Goal: Task Accomplishment & Management: Manage account settings

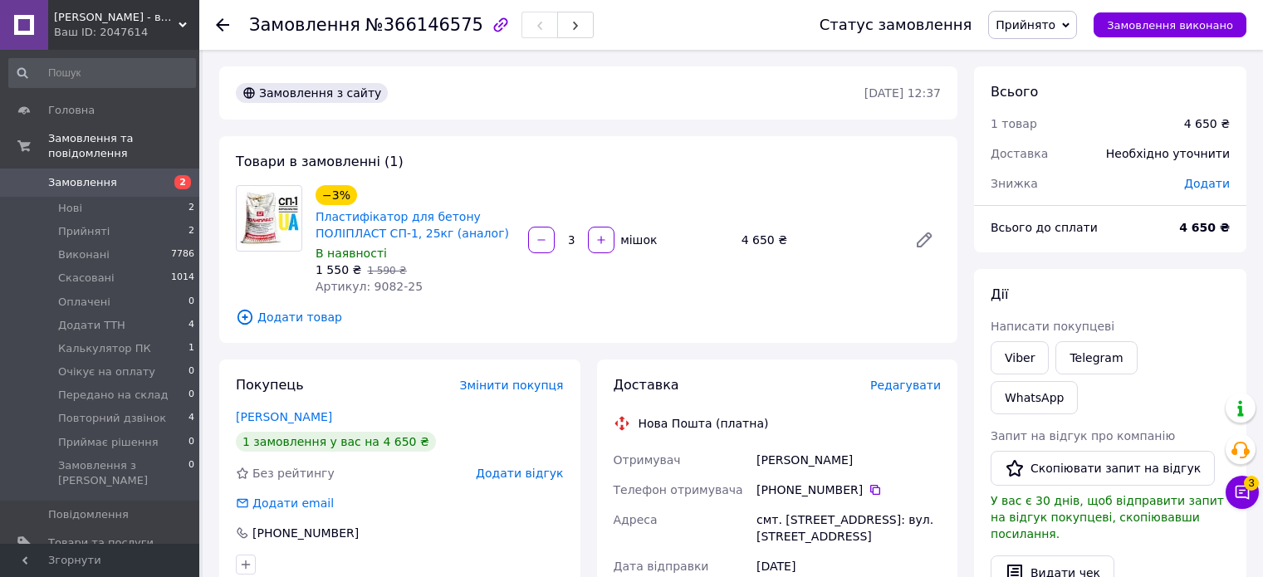
scroll to position [103, 0]
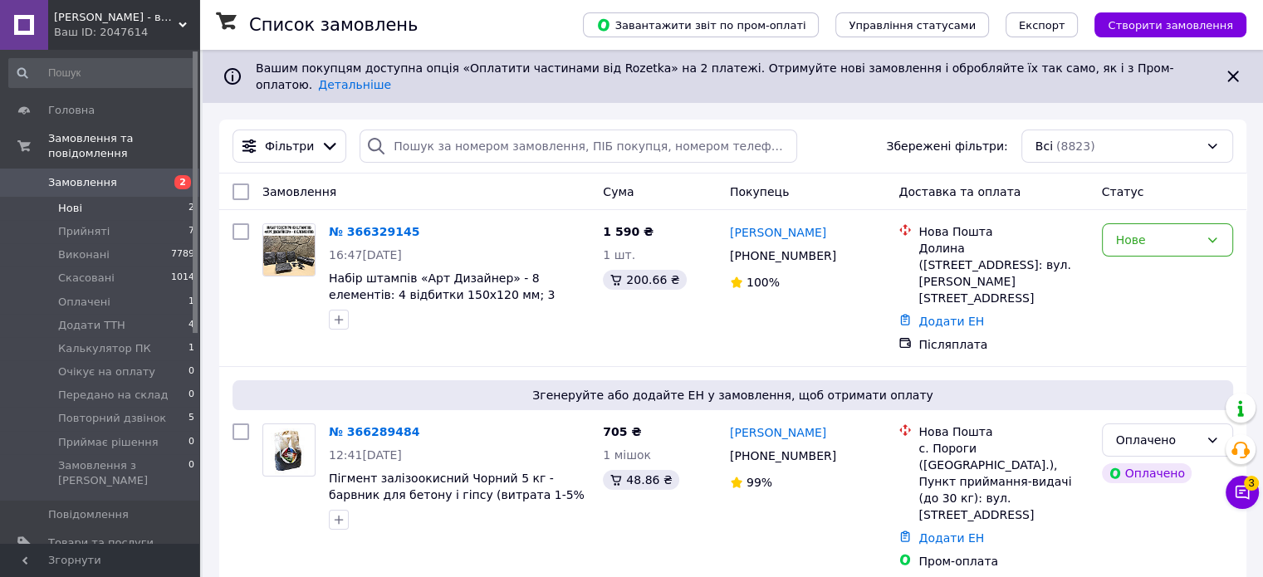
click at [148, 197] on li "Нові 2" at bounding box center [102, 208] width 204 height 23
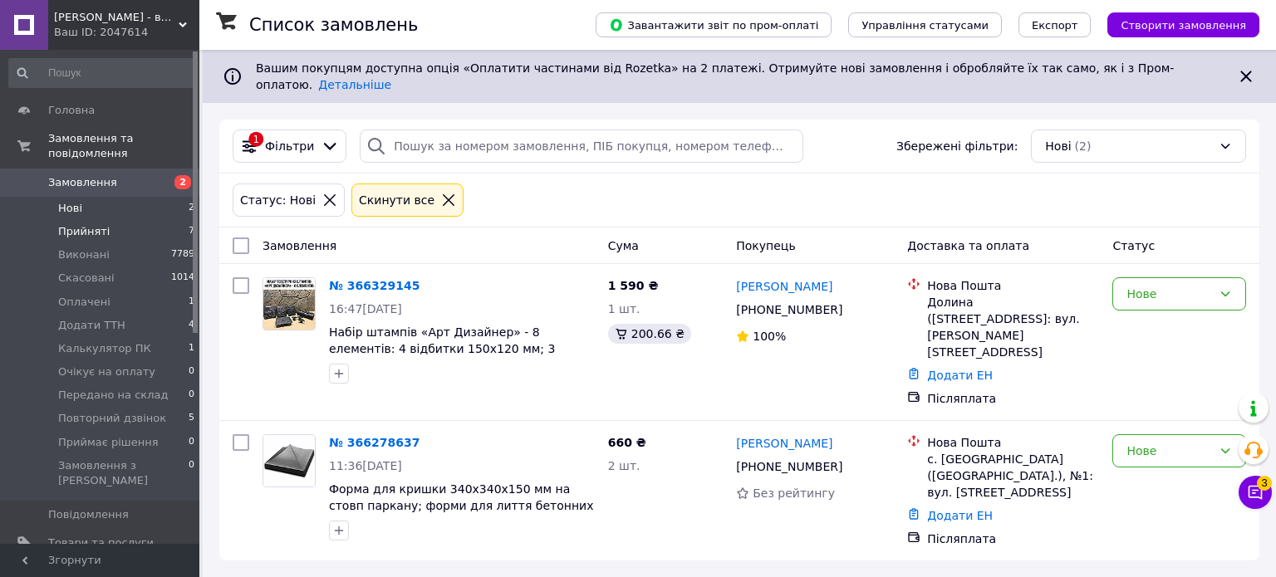
click at [126, 220] on li "Прийняті 7" at bounding box center [102, 231] width 204 height 23
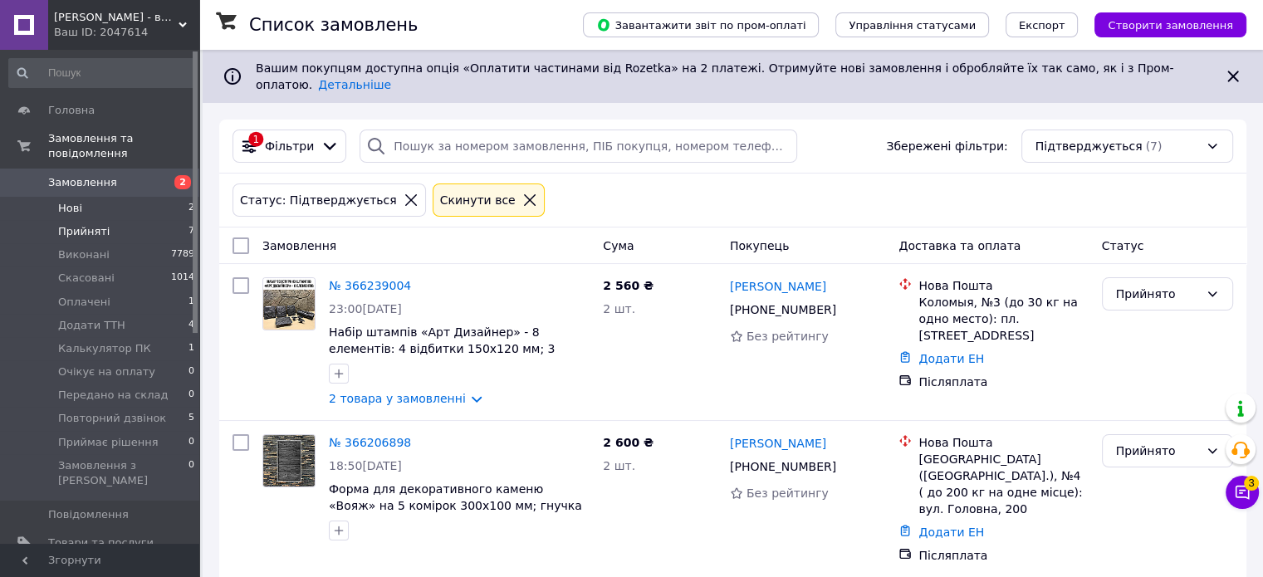
click at [122, 197] on li "Нові 2" at bounding box center [102, 208] width 204 height 23
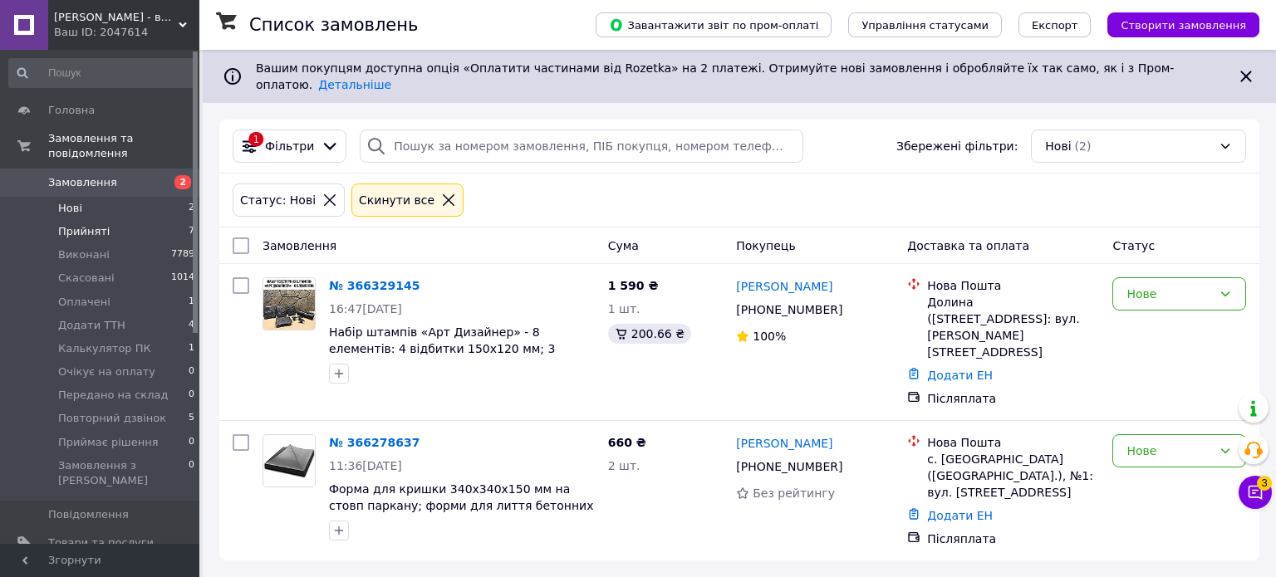
click at [125, 220] on li "Прийняті 7" at bounding box center [102, 231] width 204 height 23
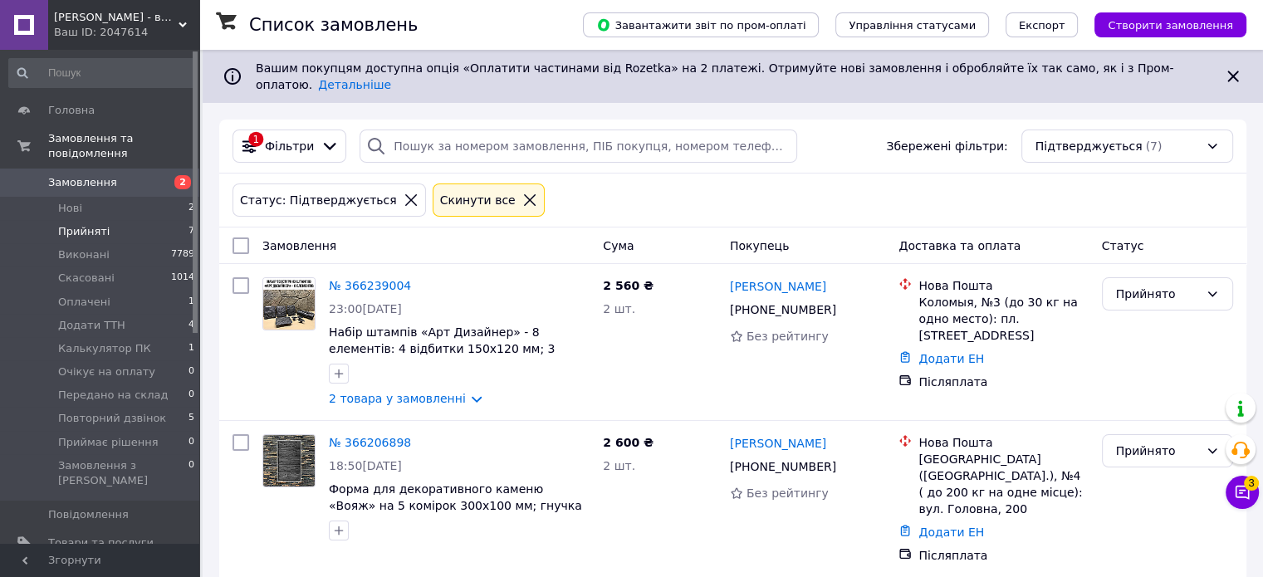
drag, startPoint x: 807, startPoint y: 0, endPoint x: 528, endPoint y: 63, distance: 285.3
click at [528, 63] on span "Вашим покупцям доступна опція «Оплатити частинами від Rozetka» на 2 платежі. От…" at bounding box center [715, 76] width 918 height 30
click at [113, 291] on li "Оплачені 1" at bounding box center [102, 302] width 204 height 23
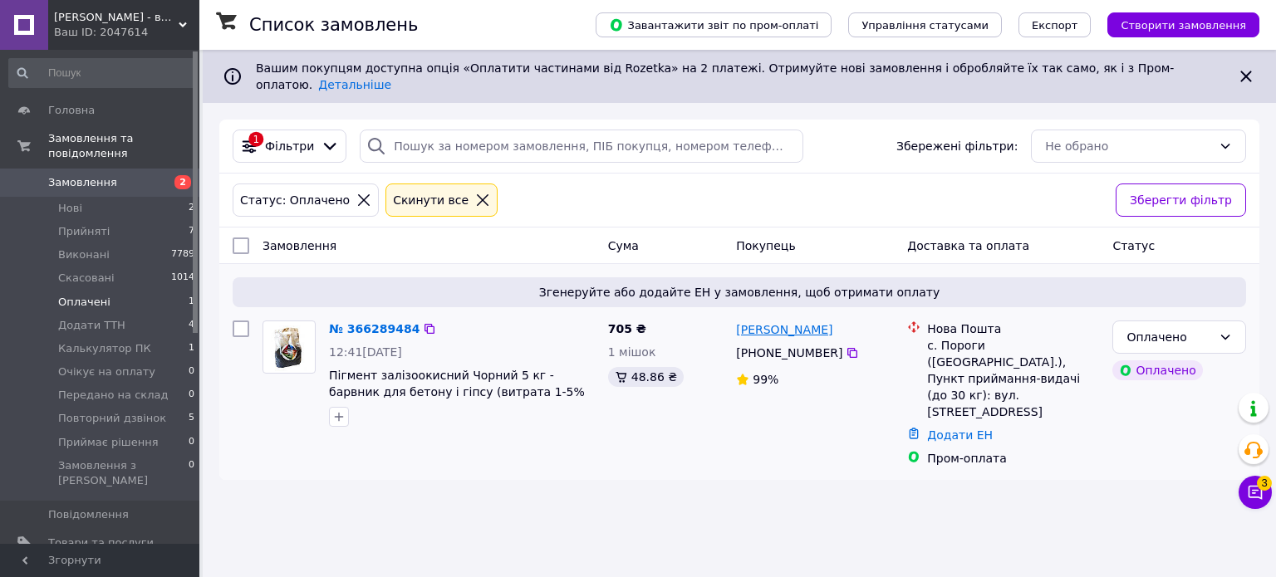
drag, startPoint x: 831, startPoint y: 316, endPoint x: 776, endPoint y: 318, distance: 55.7
click at [776, 319] on div "Василь Зеленько" at bounding box center [814, 329] width 161 height 21
copy link "Зеленько"
click at [842, 212] on div "Статус: Оплачено Cкинути все Зберегти фільтр" at bounding box center [739, 201] width 1040 height 54
click at [129, 291] on li "Оплачені 1" at bounding box center [102, 302] width 204 height 23
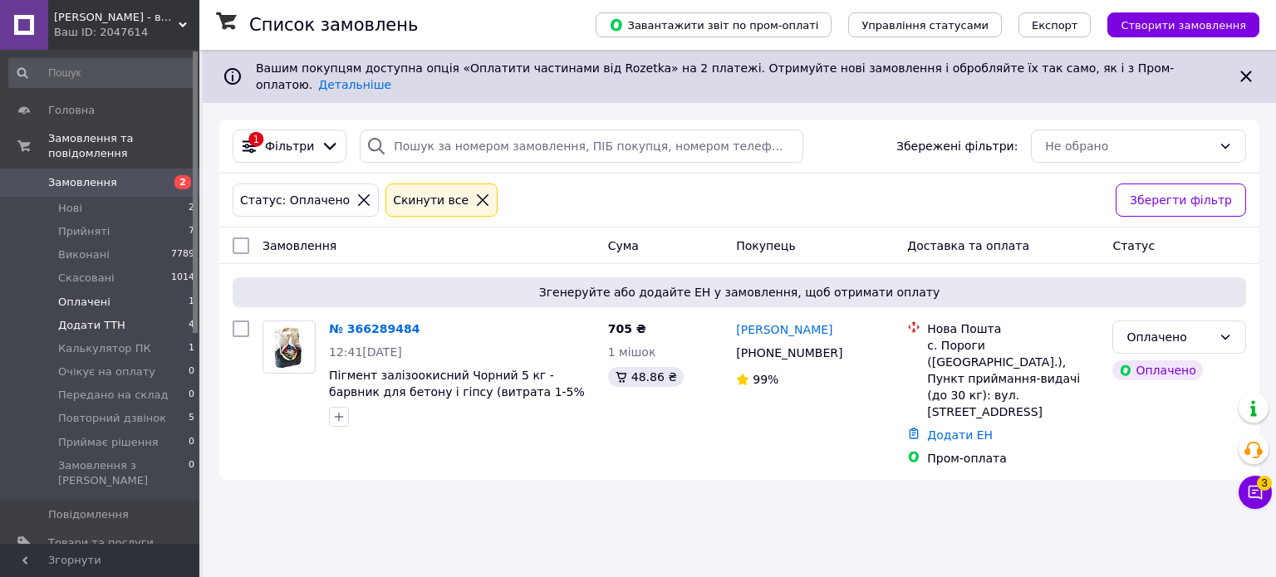
click at [128, 314] on li "Додати ТТН 4" at bounding box center [102, 325] width 204 height 23
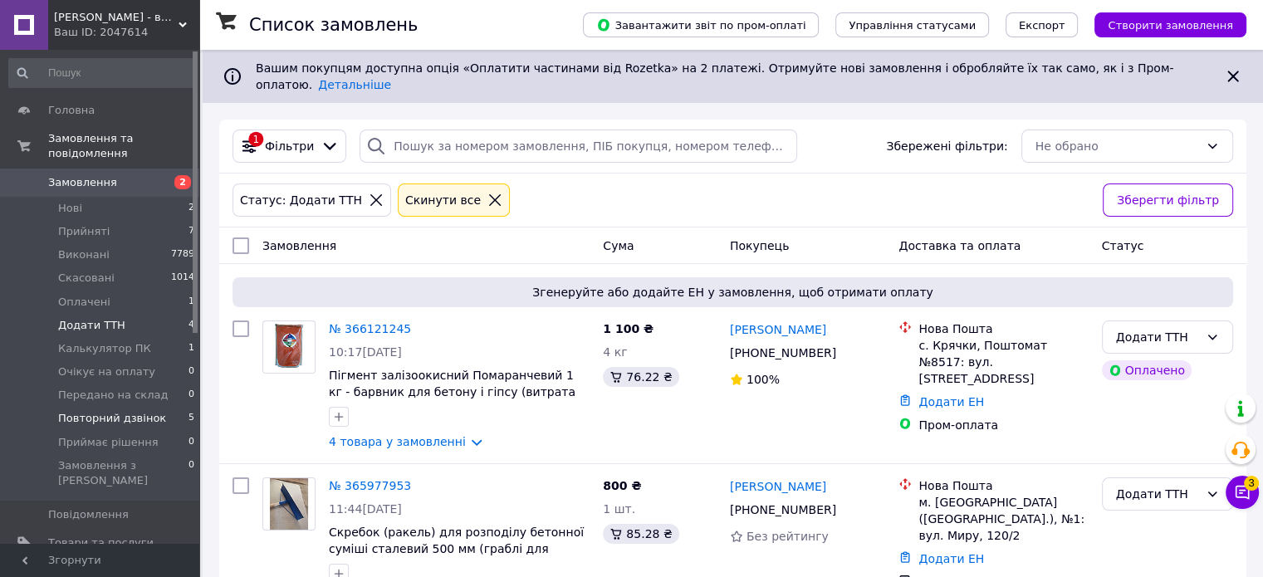
click at [147, 411] on span "Повторний дзвінок" at bounding box center [112, 418] width 108 height 15
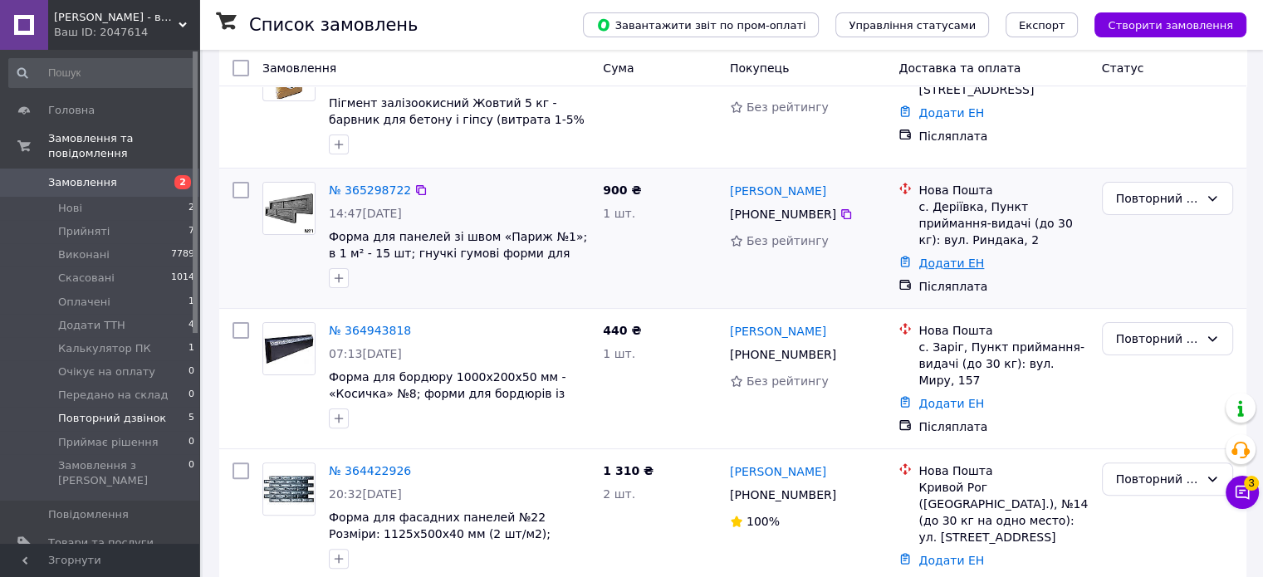
scroll to position [378, 0]
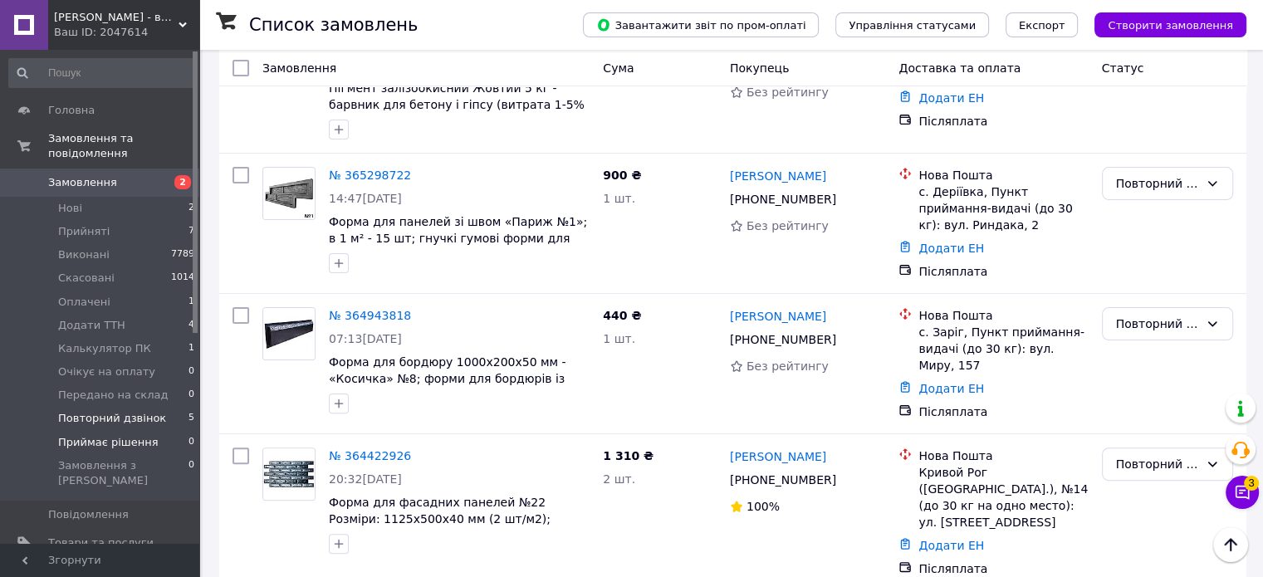
drag, startPoint x: 564, startPoint y: 0, endPoint x: 127, endPoint y: 428, distance: 611.4
click at [127, 435] on span "Приймає рішення" at bounding box center [108, 442] width 101 height 15
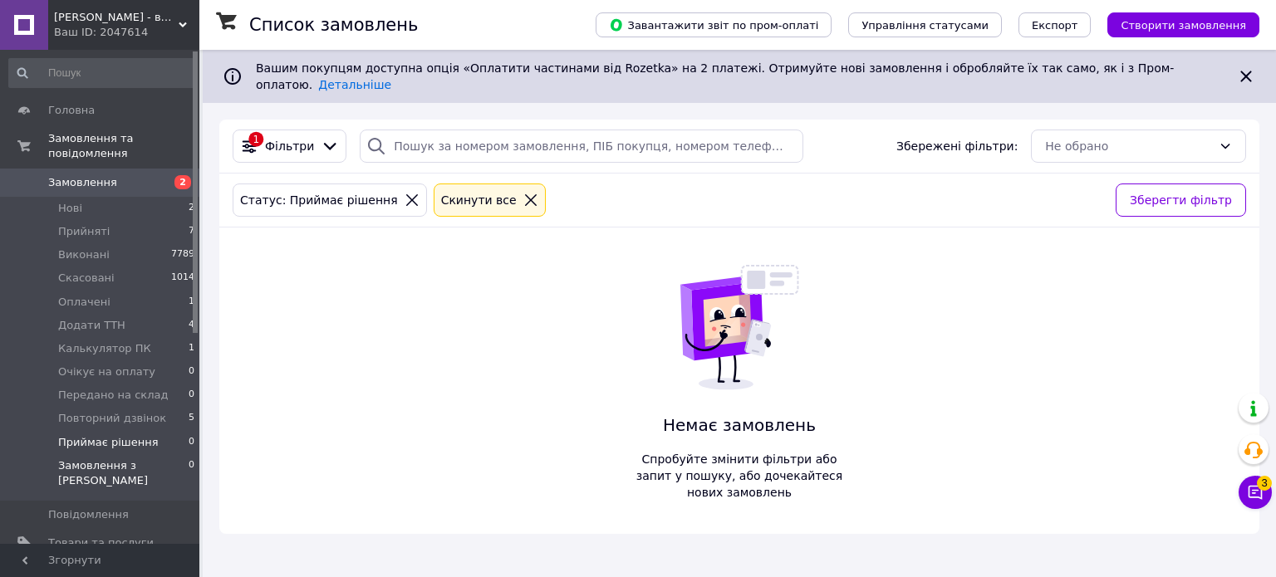
click at [126, 458] on span "Замовлення з [PERSON_NAME]" at bounding box center [123, 473] width 130 height 30
